Goal: Information Seeking & Learning: Learn about a topic

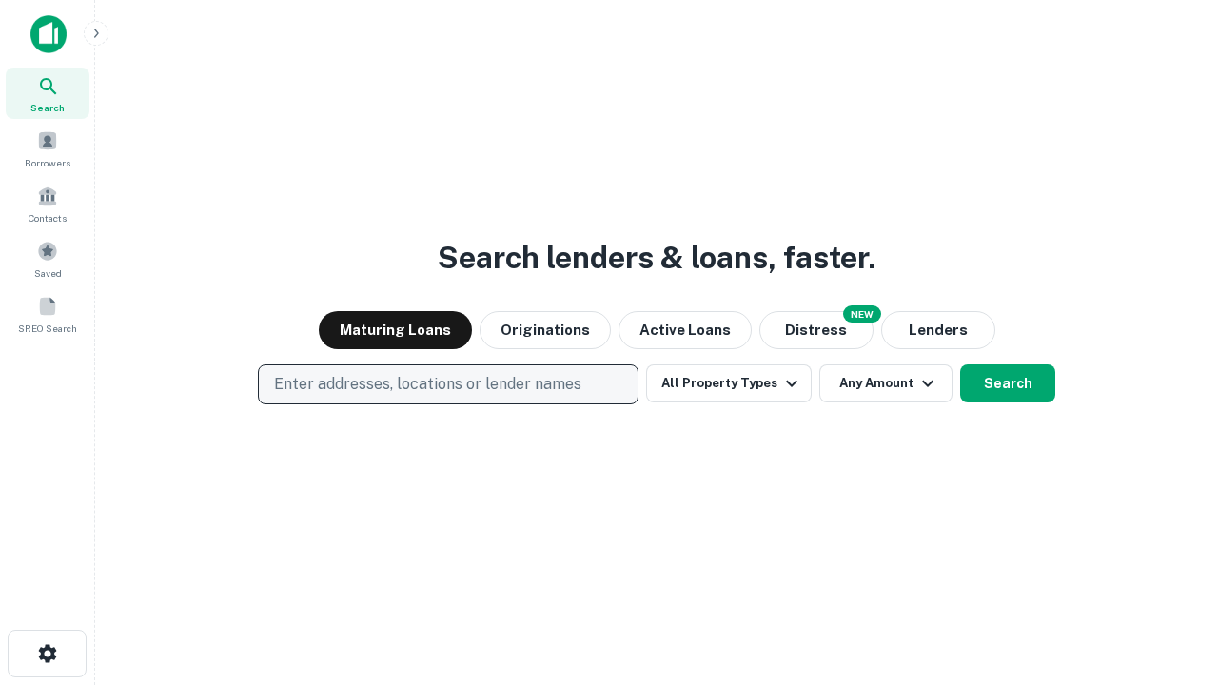
click at [447, 385] on p "Enter addresses, locations or lender names" at bounding box center [427, 384] width 307 height 23
type input "**********"
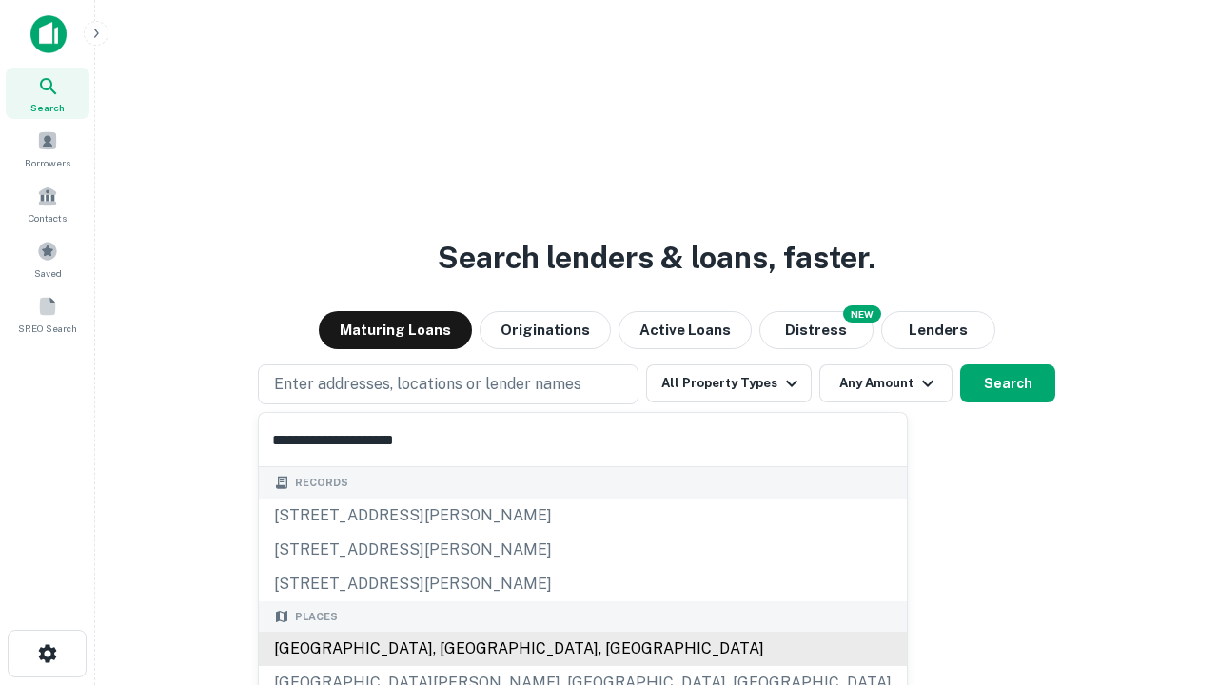
click at [455, 649] on div "Santa Monica, CA, USA" at bounding box center [583, 649] width 648 height 34
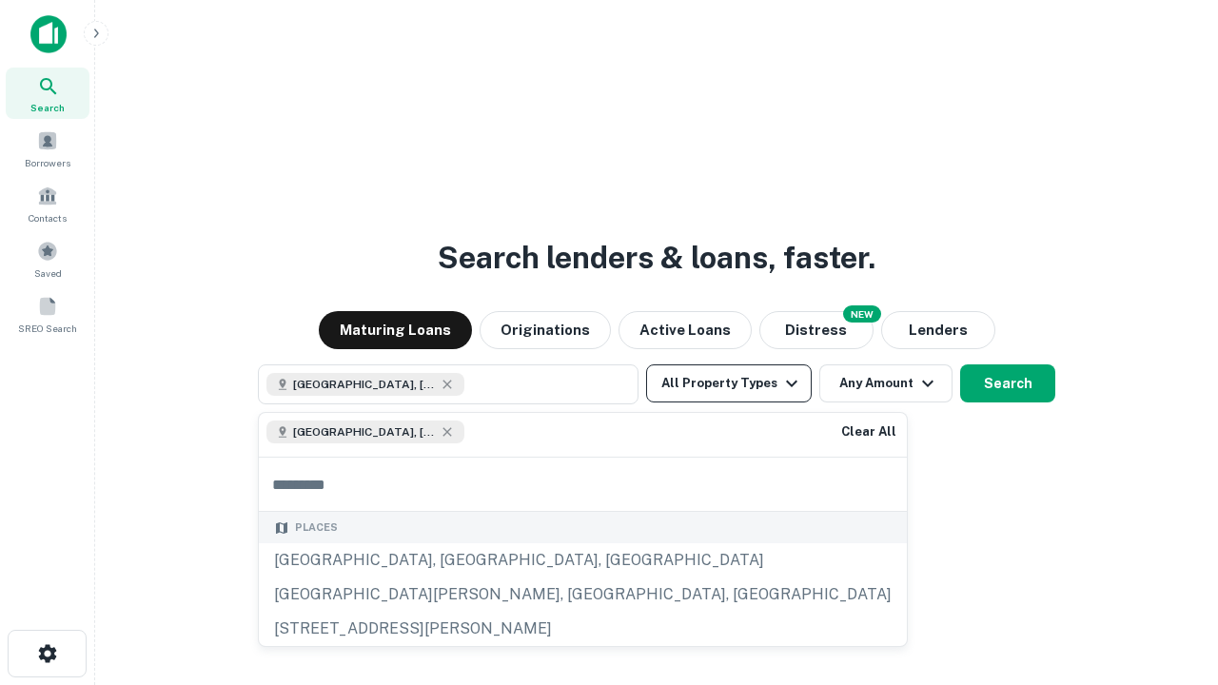
click at [729, 384] on button "All Property Types" at bounding box center [729, 384] width 166 height 38
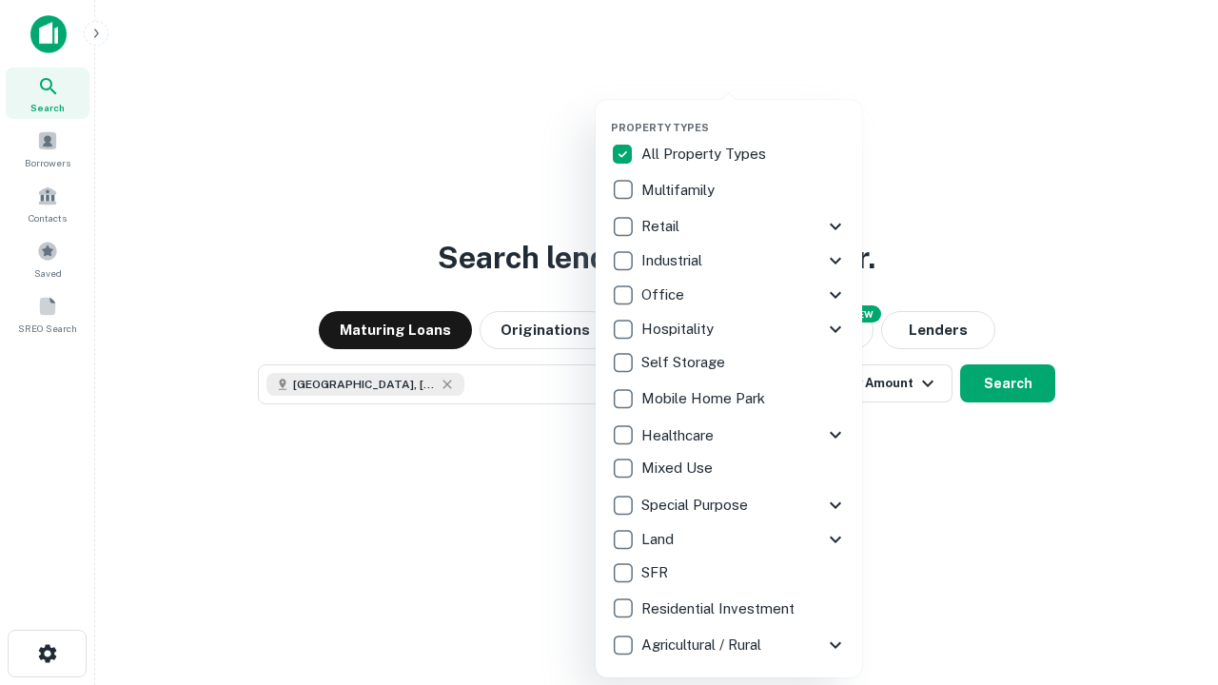
click at [744, 115] on button "button" at bounding box center [744, 115] width 267 height 1
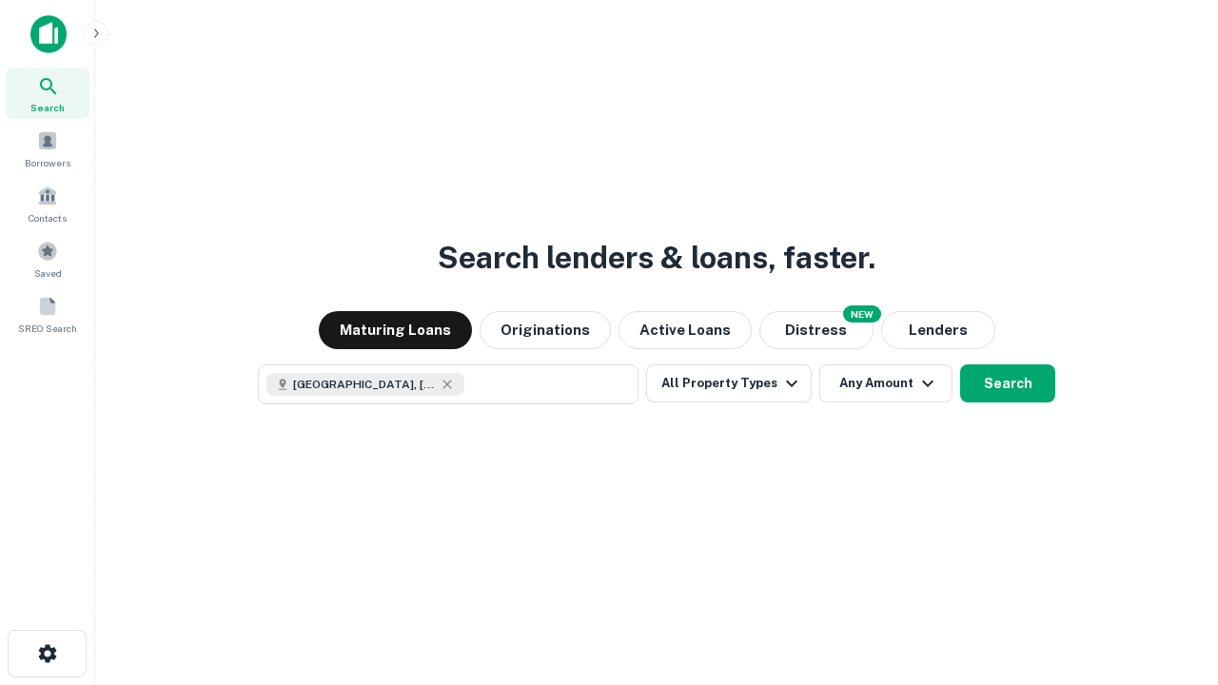
scroll to position [30, 0]
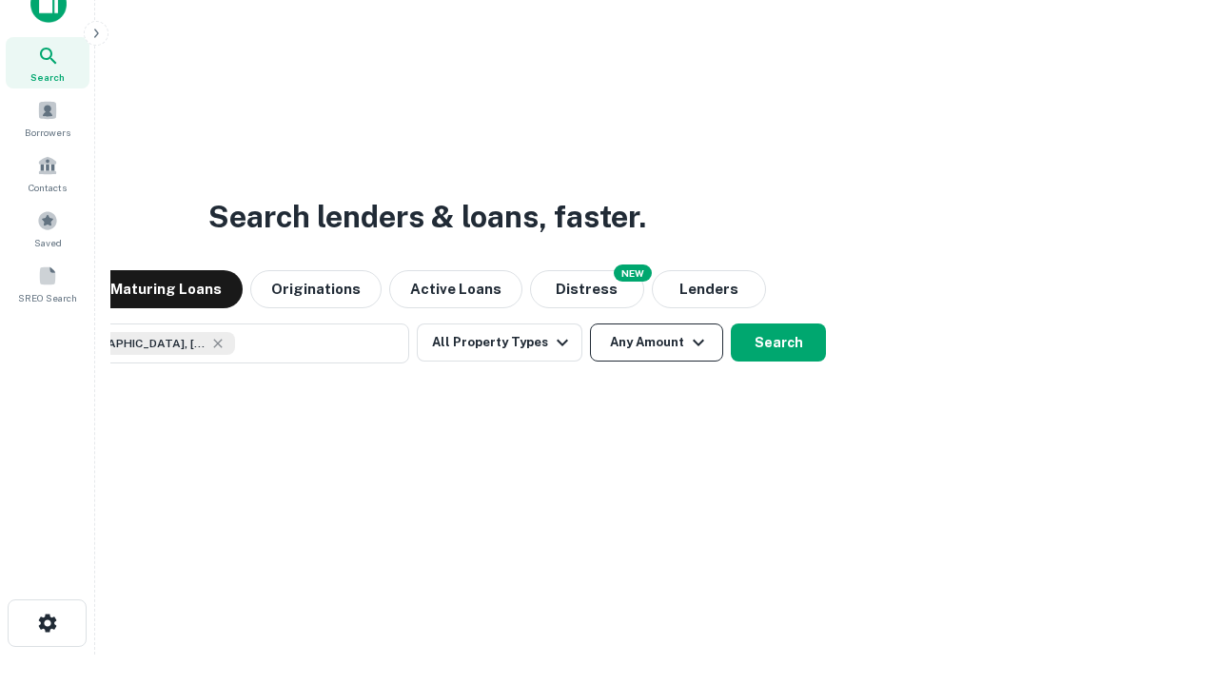
click at [590, 324] on button "Any Amount" at bounding box center [656, 343] width 133 height 38
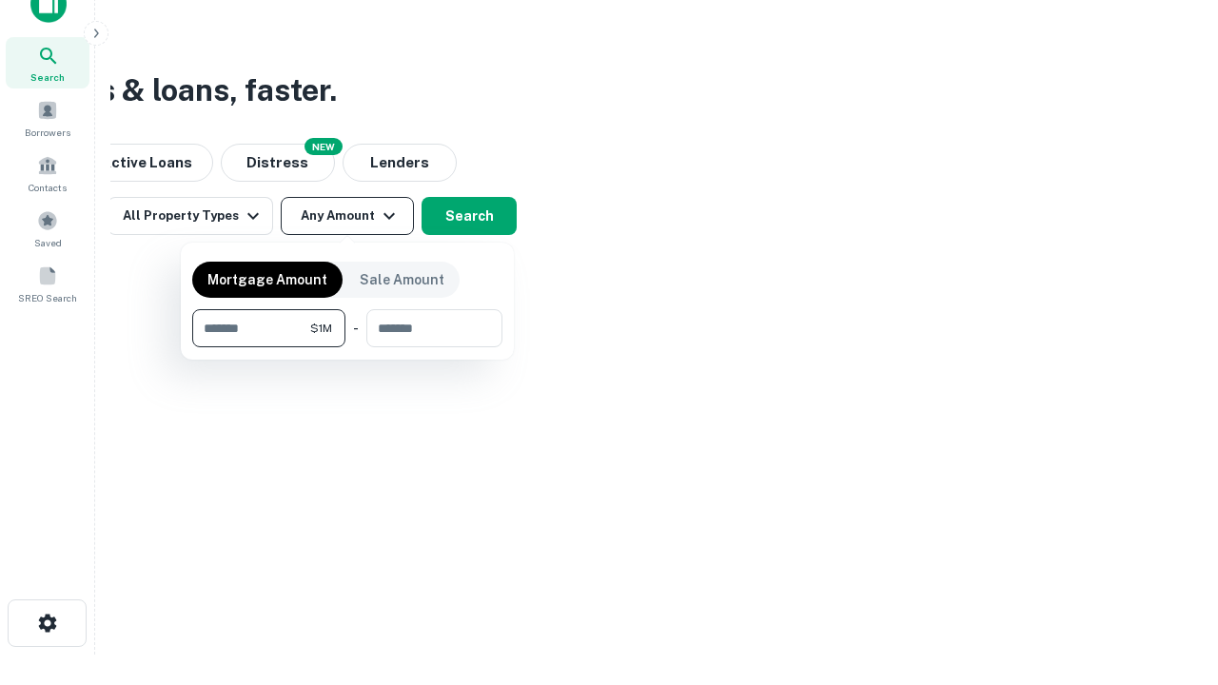
type input "*******"
click at [347, 347] on button "button" at bounding box center [347, 347] width 310 height 1
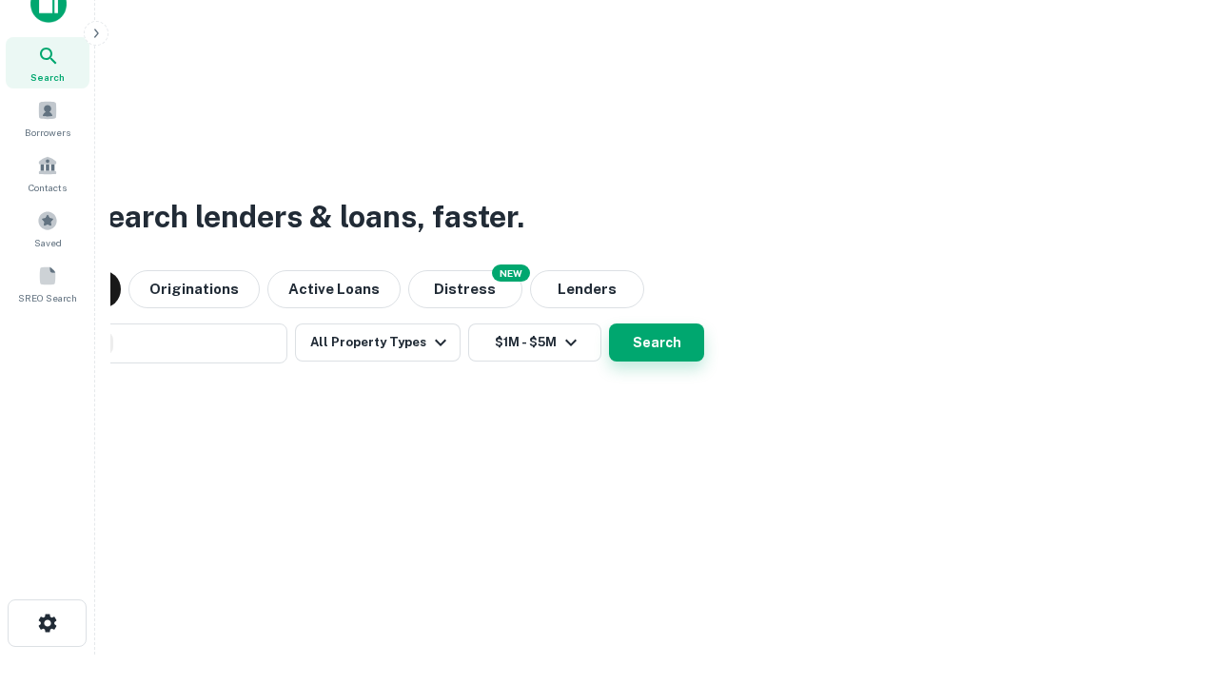
click at [609, 324] on button "Search" at bounding box center [656, 343] width 95 height 38
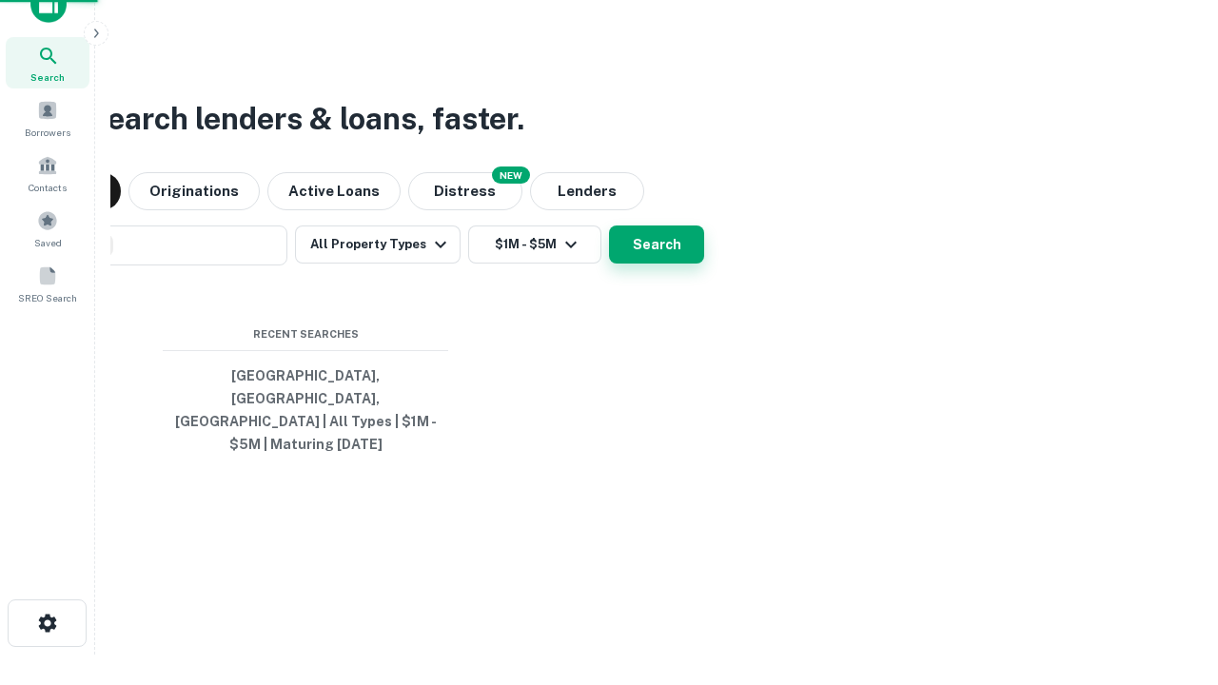
scroll to position [62, 539]
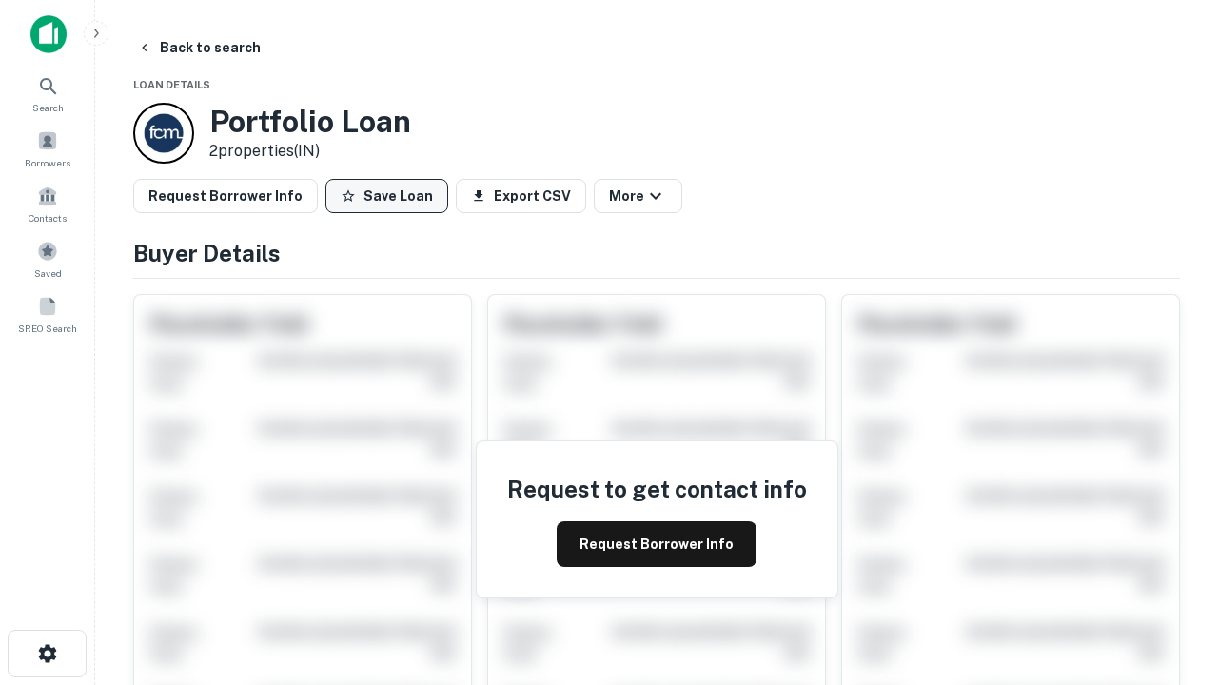
click at [386, 196] on button "Save Loan" at bounding box center [387, 196] width 123 height 34
click at [391, 196] on button "Save Loan" at bounding box center [387, 196] width 123 height 34
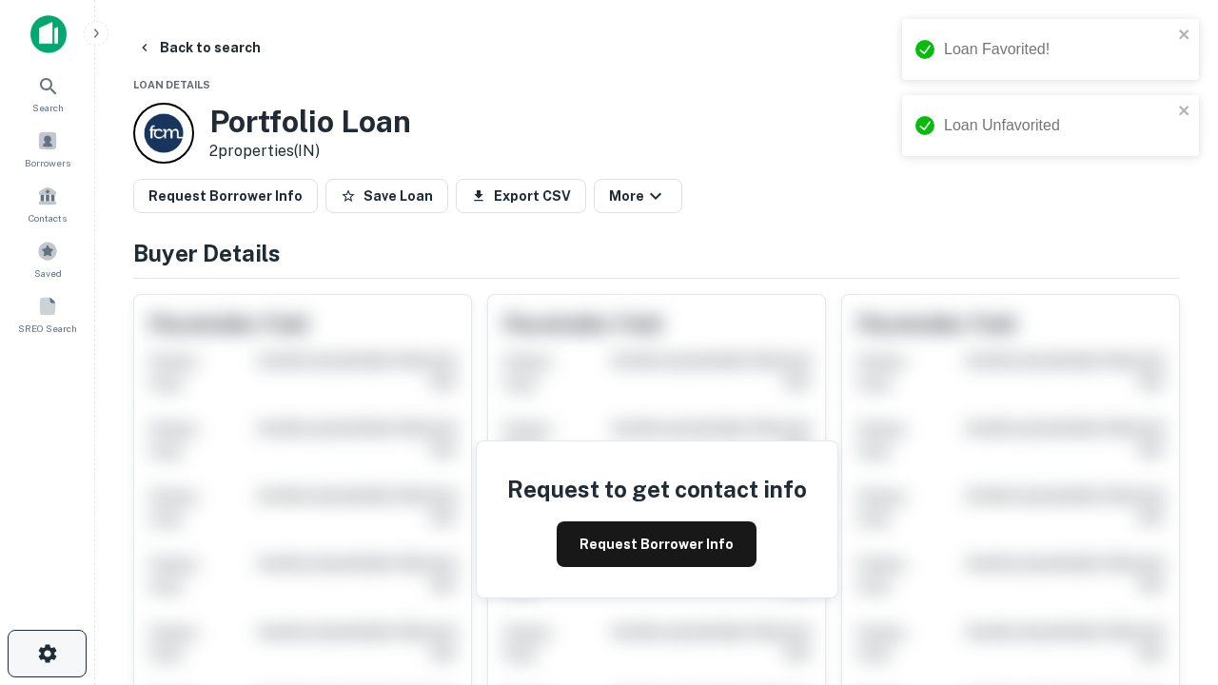
click at [47, 654] on icon "button" at bounding box center [47, 653] width 23 height 23
